Goal: Information Seeking & Learning: Learn about a topic

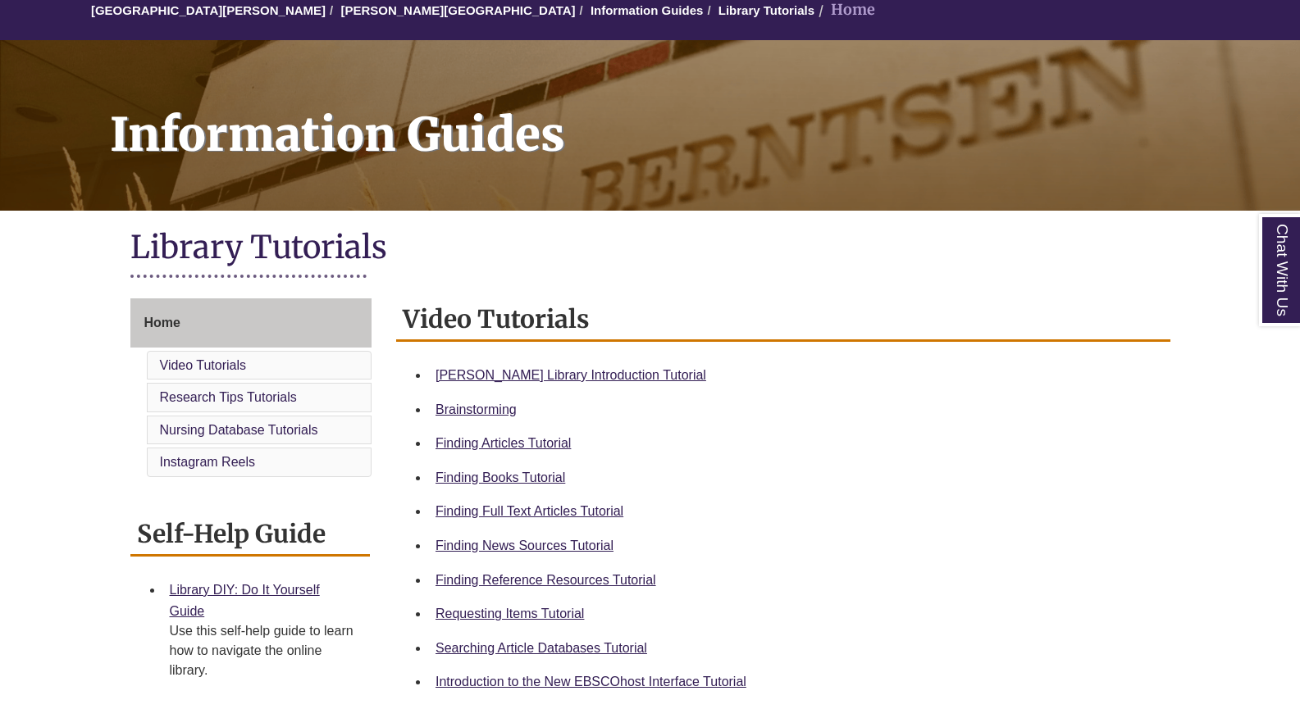
scroll to position [164, 0]
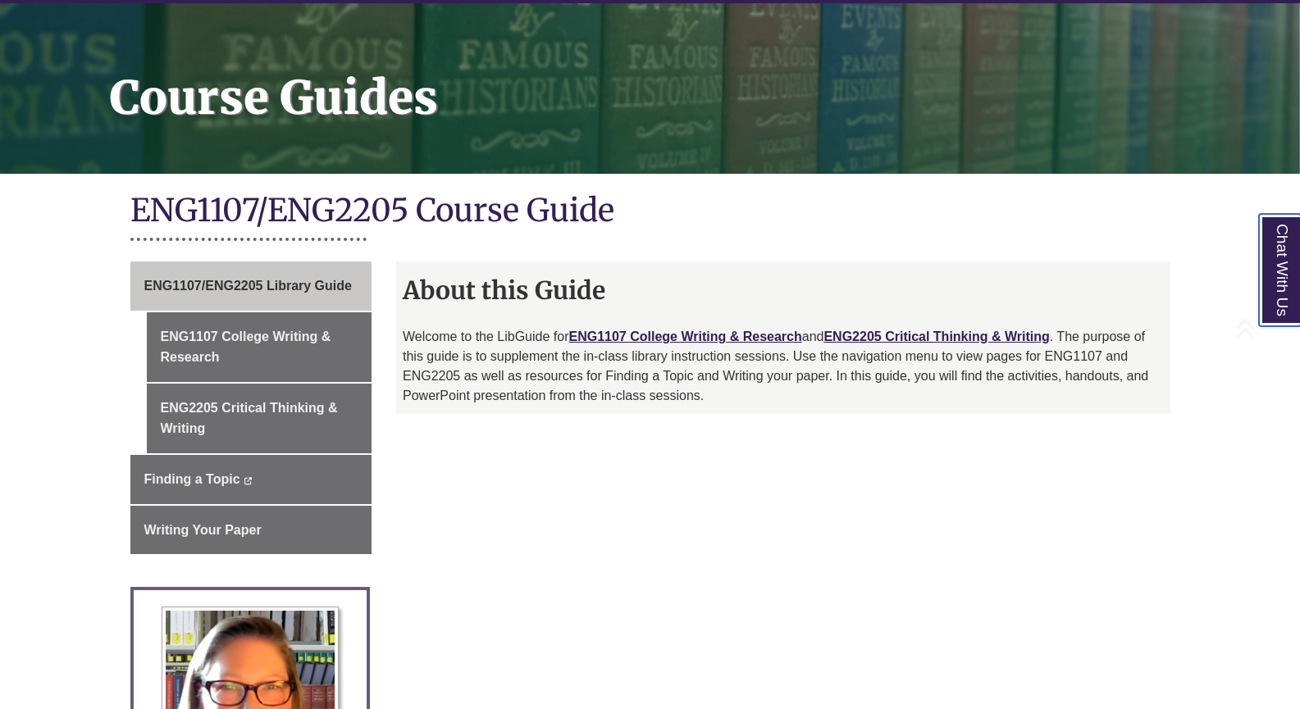
scroll to position [246, 0]
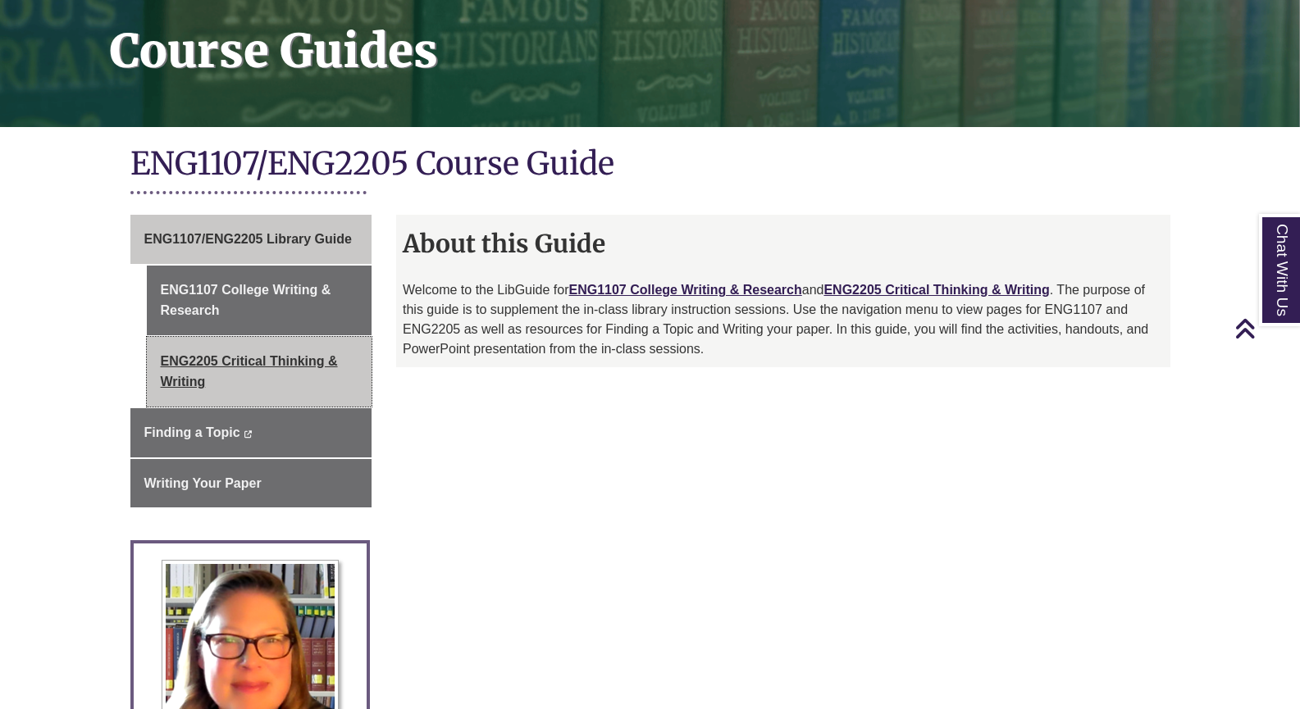
click at [228, 369] on link "ENG2205 Critical Thinking & Writing" at bounding box center [260, 372] width 226 height 70
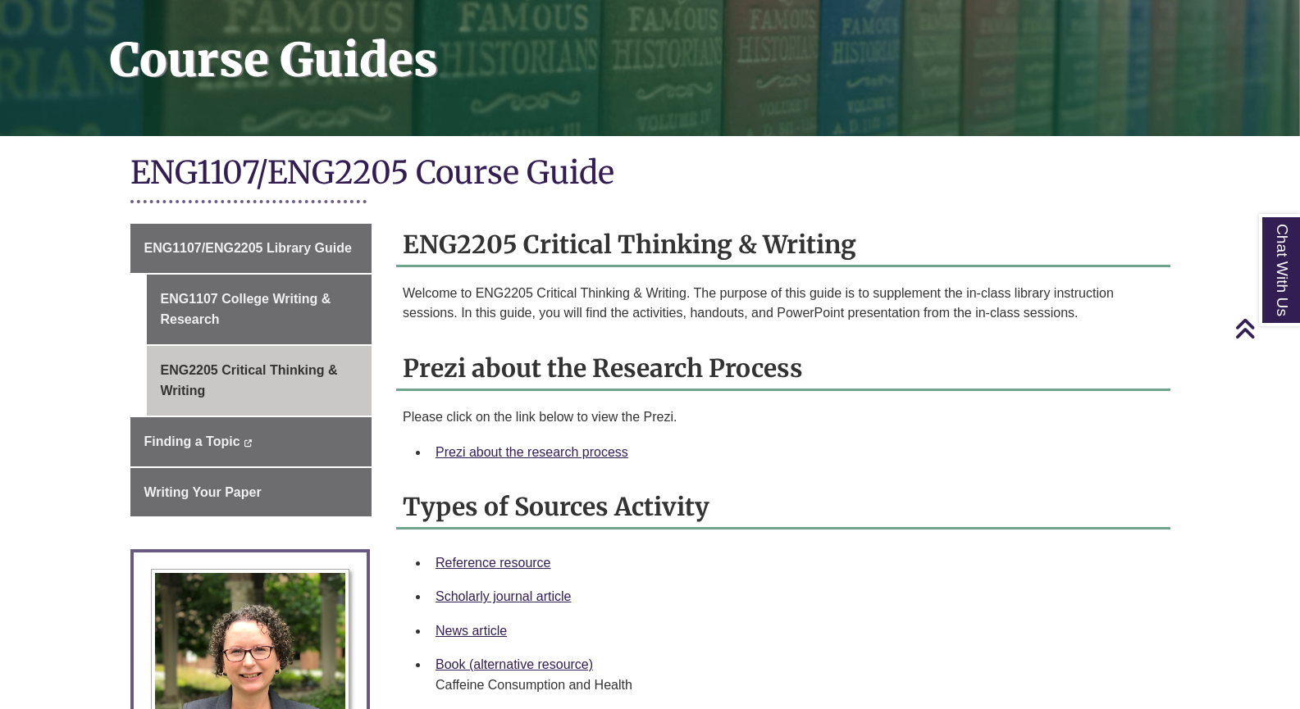
scroll to position [164, 0]
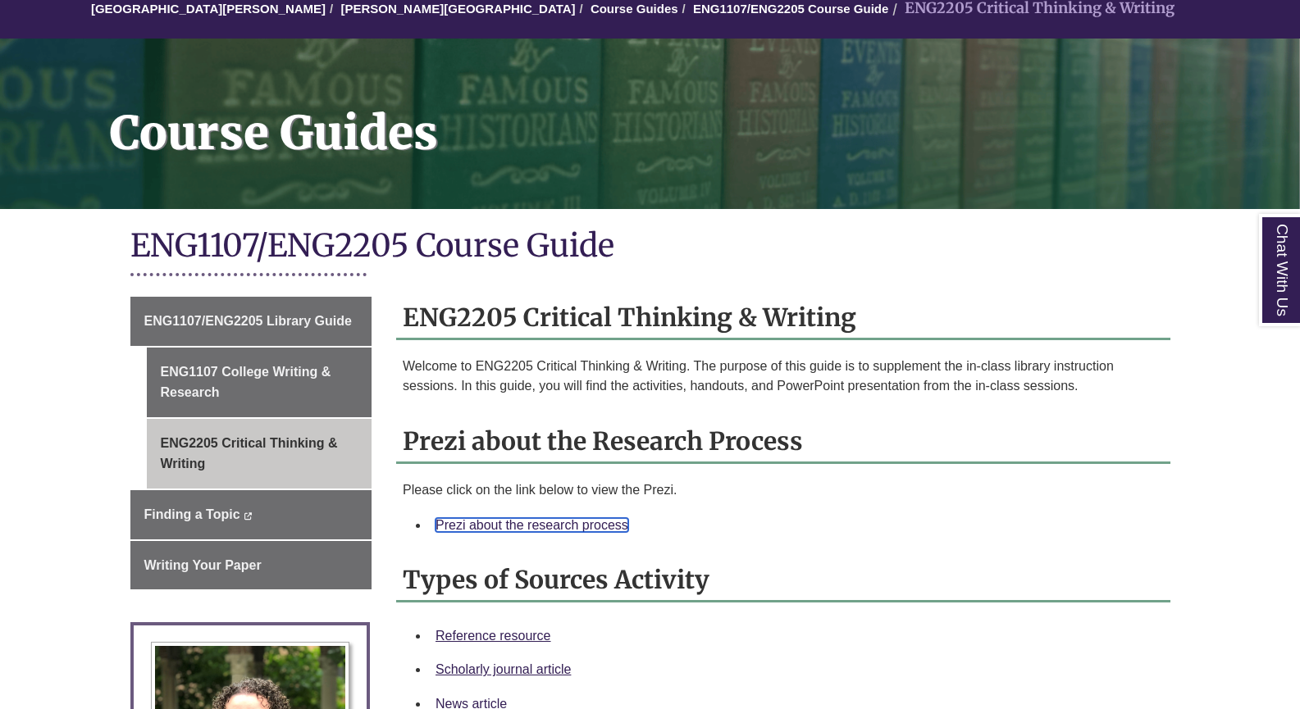
click at [587, 526] on link "Prezi about the research process" at bounding box center [531, 525] width 193 height 14
click at [508, 630] on link "Reference resource" at bounding box center [493, 636] width 116 height 14
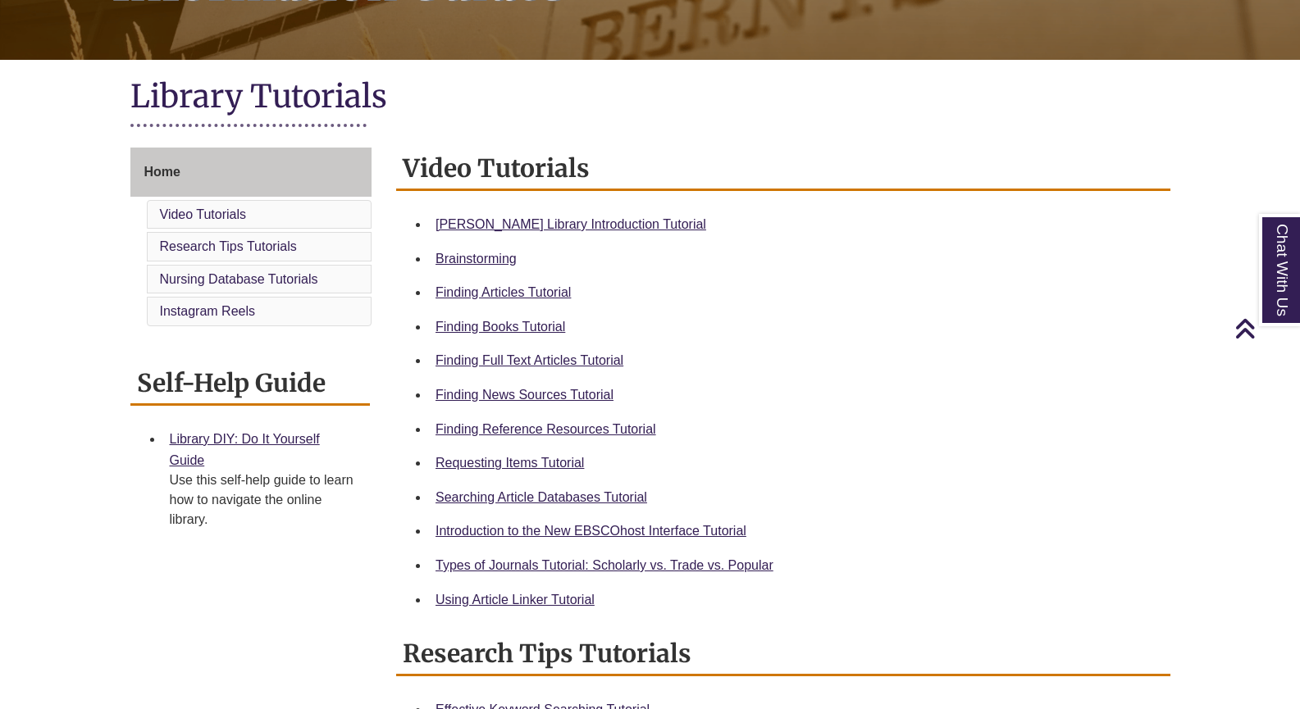
scroll to position [410, 0]
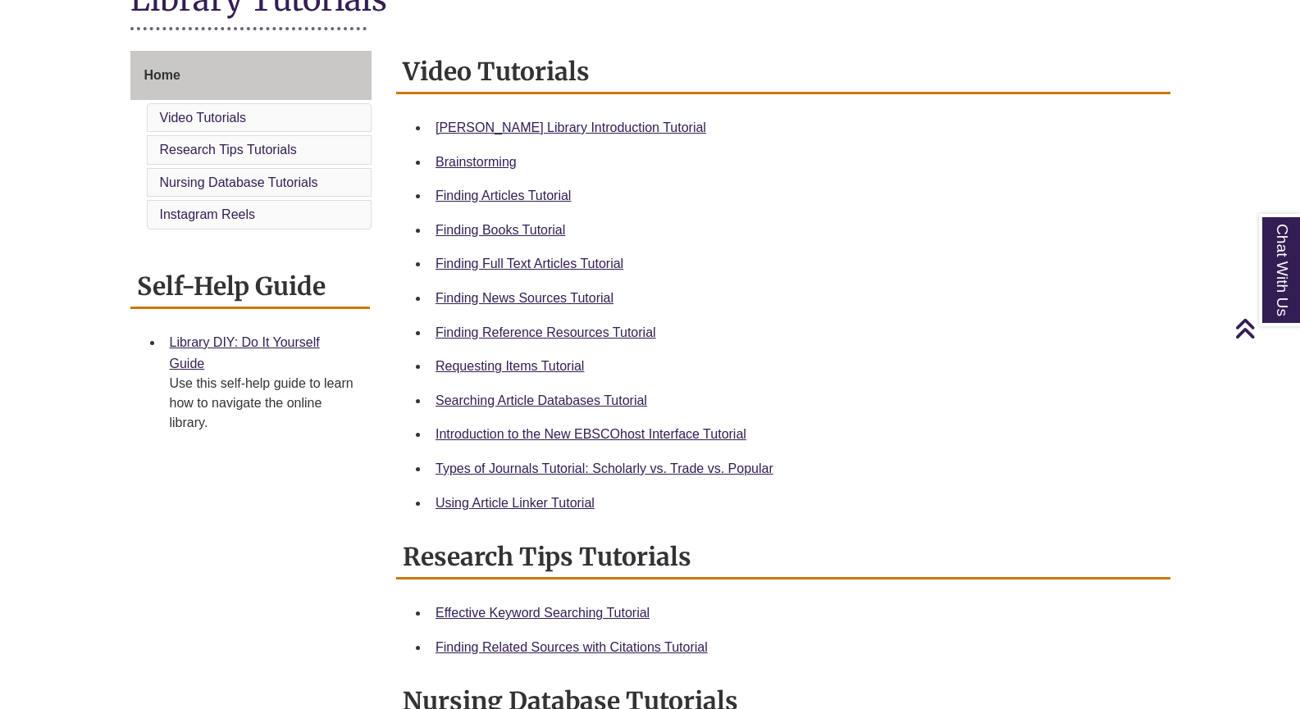
click at [570, 289] on div "Finding News Sources Tutorial" at bounding box center [796, 298] width 722 height 21
click at [573, 294] on link "Finding News Sources Tutorial" at bounding box center [524, 298] width 178 height 14
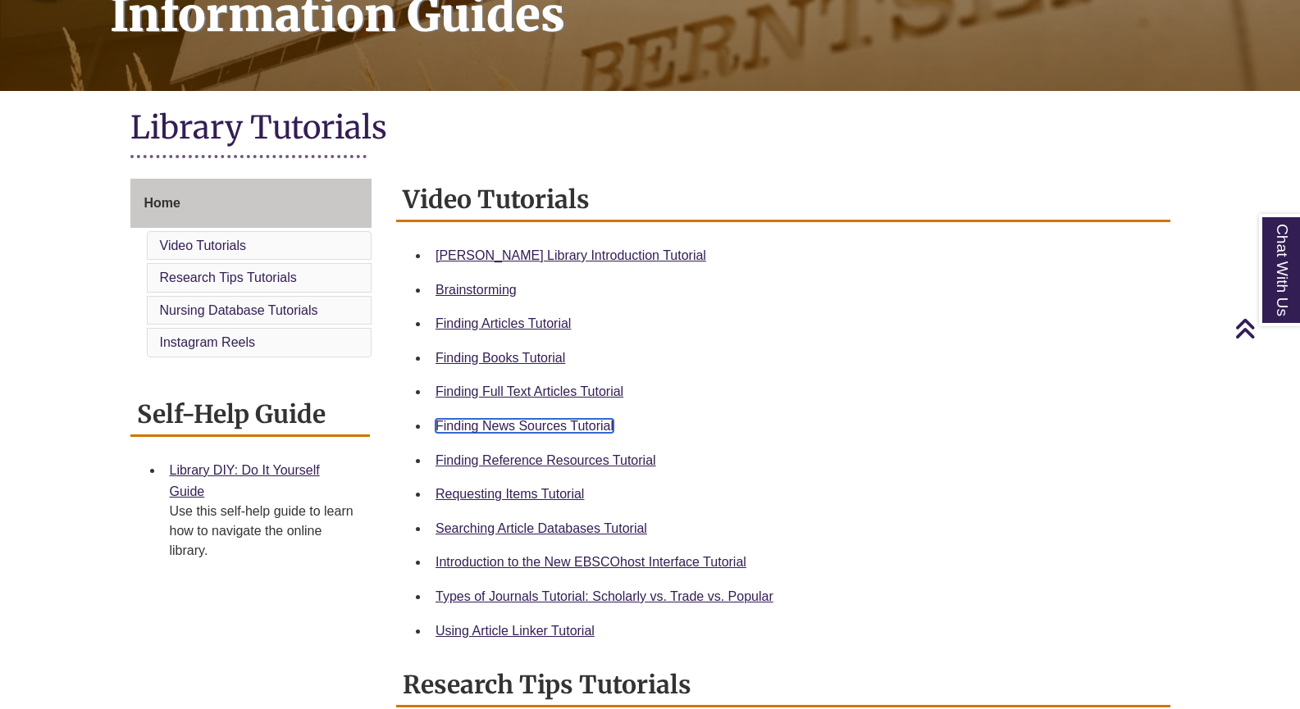
scroll to position [0, 0]
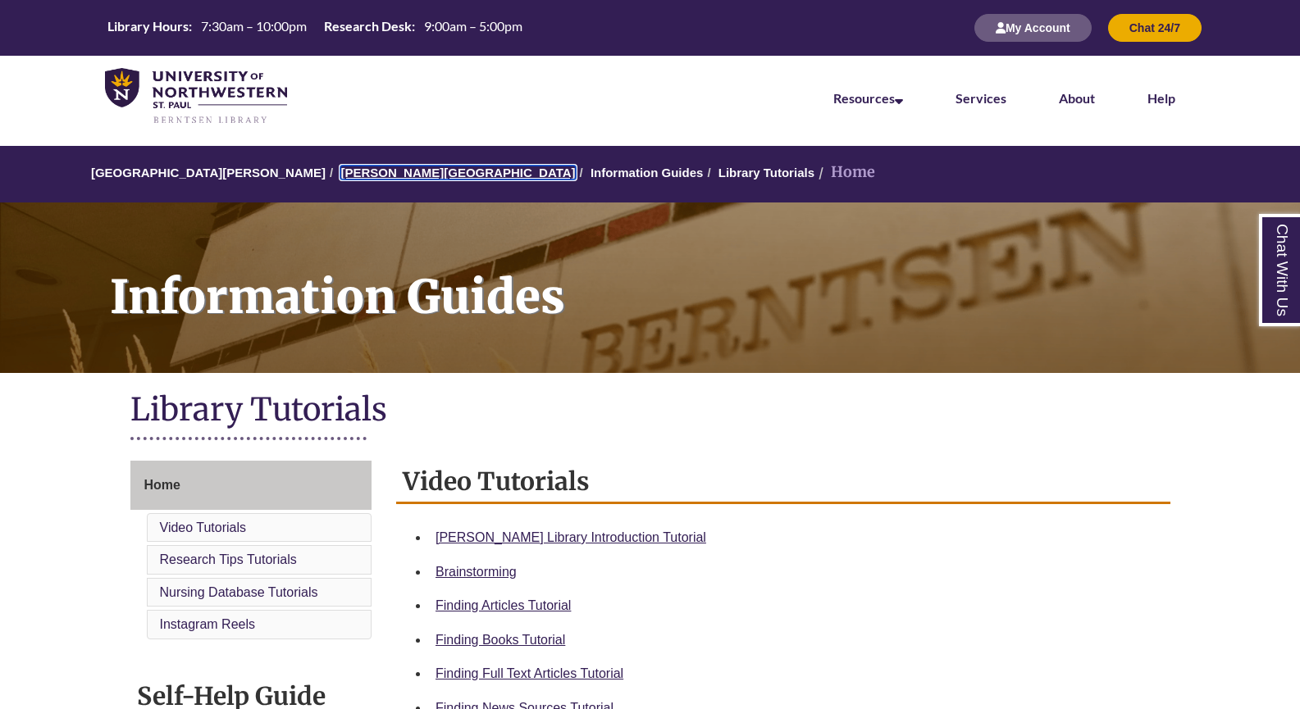
click at [356, 169] on link "[PERSON_NAME][GEOGRAPHIC_DATA]" at bounding box center [457, 173] width 235 height 14
